Goal: Task Accomplishment & Management: Complete application form

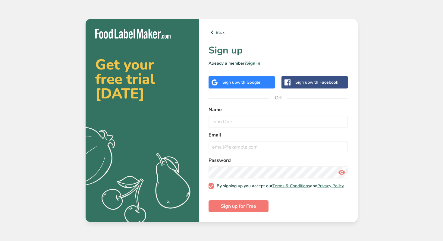
click at [252, 86] on div "Sign up with Google" at bounding box center [242, 82] width 66 height 12
click at [248, 80] on span "with Google" at bounding box center [249, 82] width 24 height 6
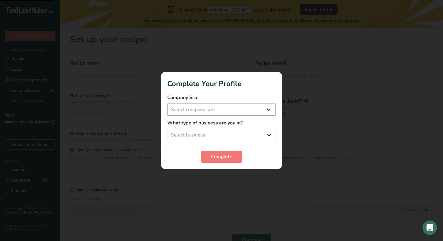
click at [233, 111] on select "Select company size Fewer than 10 Employees 10 to 50 Employees 51 to 500 Employ…" at bounding box center [221, 109] width 109 height 12
click at [219, 110] on select "Select company size Fewer than 10 Employees 10 to 50 Employees 51 to 500 Employ…" at bounding box center [221, 109] width 109 height 12
select select "1"
click at [209, 131] on select "Select business Packaged Food Manufacturer Restaurant & Cafe Bakery Meal Plans …" at bounding box center [221, 135] width 109 height 12
select select "8"
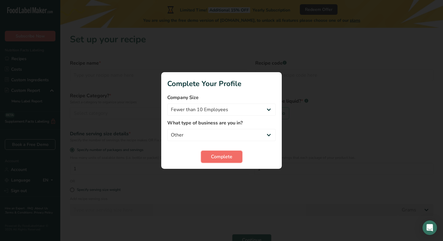
click at [223, 157] on span "Complete" at bounding box center [221, 156] width 21 height 7
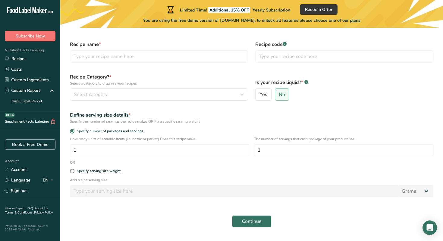
scroll to position [9, 0]
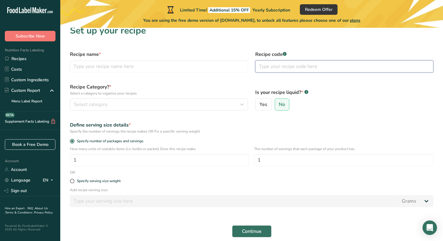
click at [274, 67] on input "text" at bounding box center [344, 66] width 178 height 12
click at [210, 67] on input "text" at bounding box center [159, 66] width 178 height 12
type input "G"
type input "ChocoGlow Bites"
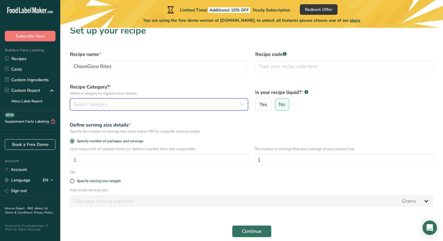
click at [168, 109] on button "Select category" at bounding box center [159, 104] width 178 height 12
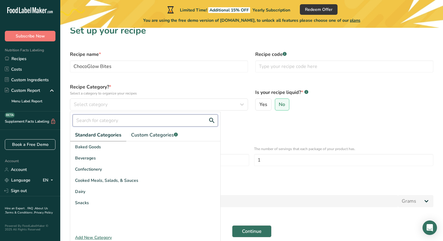
click at [161, 119] on input "text" at bounding box center [145, 120] width 145 height 12
type input "p"
type input "b"
click at [95, 200] on div "Snacks" at bounding box center [145, 202] width 150 height 11
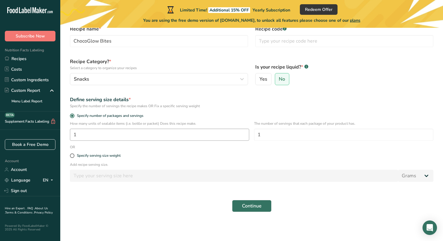
scroll to position [34, 0]
click at [91, 133] on input "1" at bounding box center [159, 134] width 179 height 12
click at [302, 141] on div "The number of servings that each package of your product has. 1" at bounding box center [343, 133] width 179 height 24
click at [263, 209] on button "Continue" at bounding box center [252, 206] width 40 height 12
